Goal: Task Accomplishment & Management: Use online tool/utility

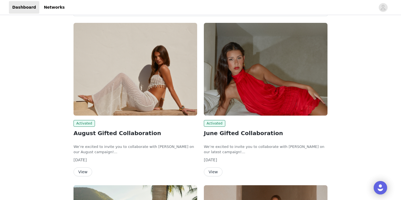
scroll to position [18, 0]
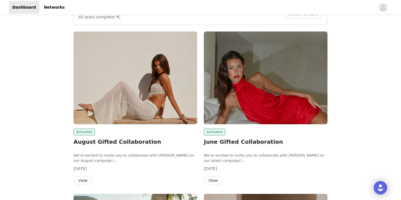
click at [216, 179] on button "View" at bounding box center [213, 180] width 19 height 9
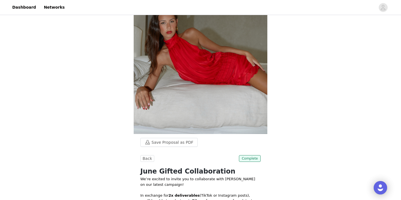
scroll to position [98, 0]
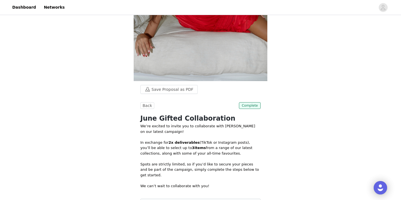
scroll to position [132, 0]
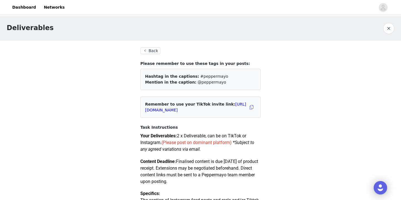
click at [153, 50] on button "Back" at bounding box center [150, 50] width 20 height 7
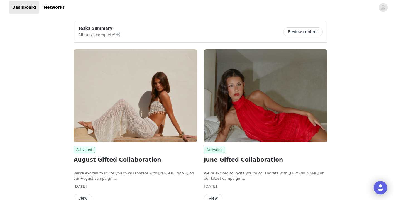
click at [84, 196] on button "View" at bounding box center [83, 198] width 19 height 9
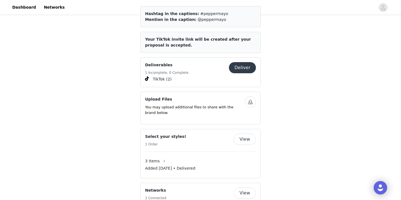
scroll to position [305, 0]
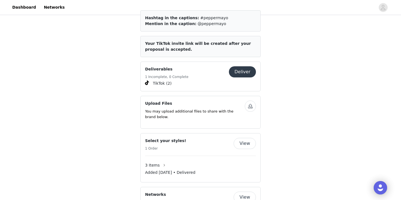
click at [247, 67] on button "Deliver" at bounding box center [242, 71] width 27 height 11
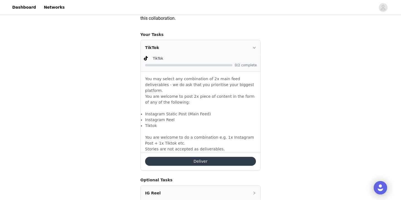
scroll to position [343, 0]
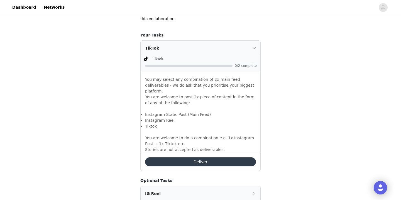
click at [222, 157] on button "Deliver" at bounding box center [200, 161] width 111 height 9
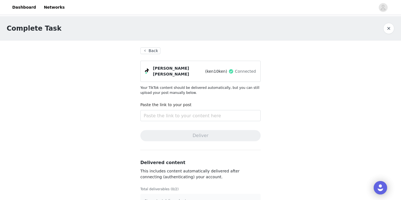
click at [388, 29] on button "button" at bounding box center [388, 28] width 11 height 11
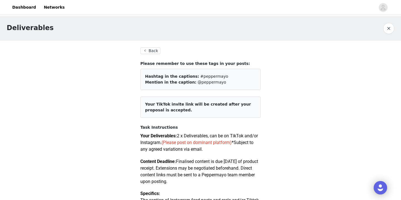
click at [388, 29] on button "button" at bounding box center [388, 28] width 11 height 11
